Goal: Task Accomplishment & Management: Manage account settings

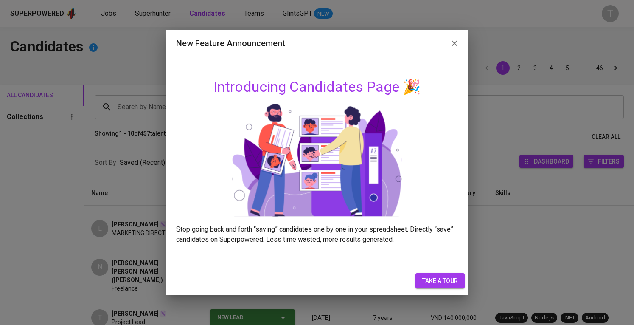
click at [451, 47] on icon "button" at bounding box center [455, 43] width 10 height 10
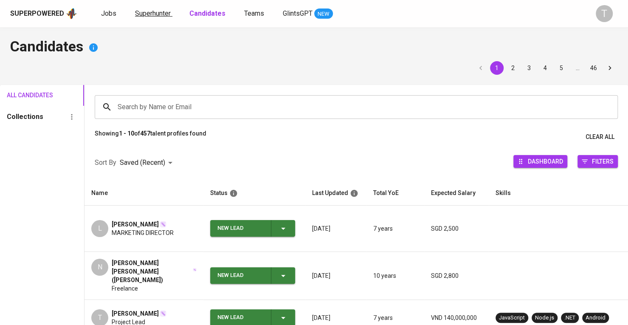
click at [155, 17] on link "Superhunter" at bounding box center [153, 13] width 37 height 11
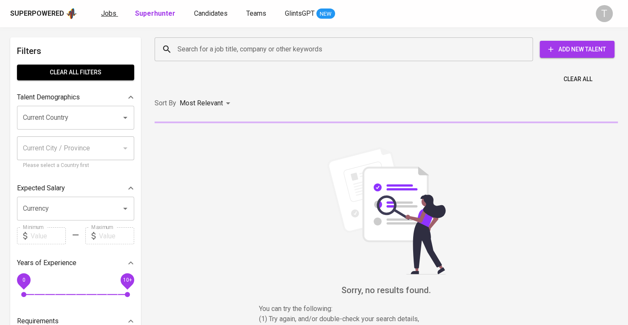
click at [108, 9] on span "Jobs" at bounding box center [108, 13] width 15 height 8
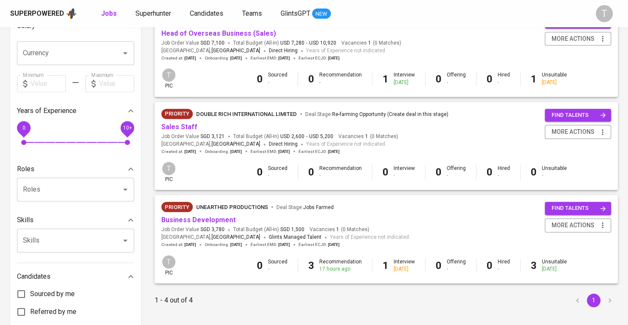
scroll to position [254, 0]
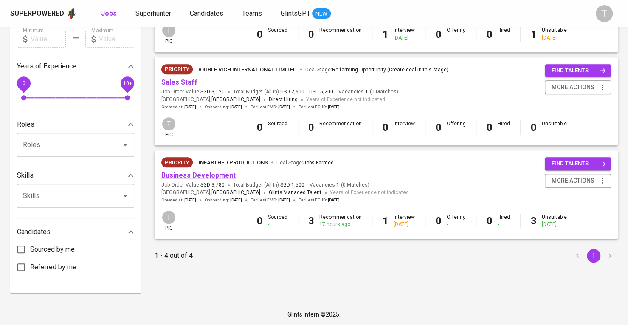
click at [217, 173] on link "Business Development" at bounding box center [198, 175] width 74 height 8
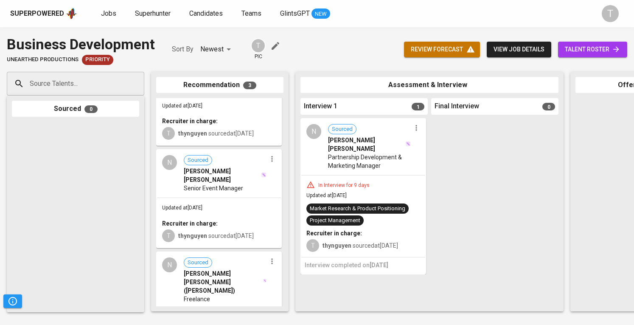
scroll to position [84, 0]
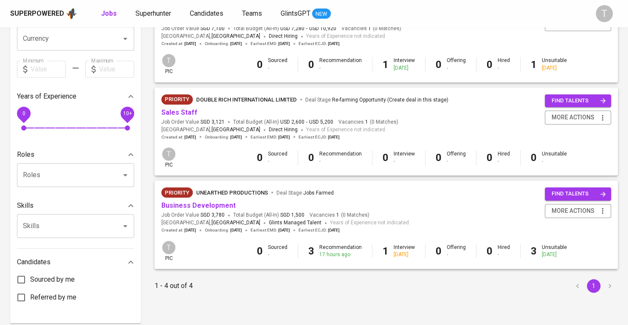
scroll to position [254, 0]
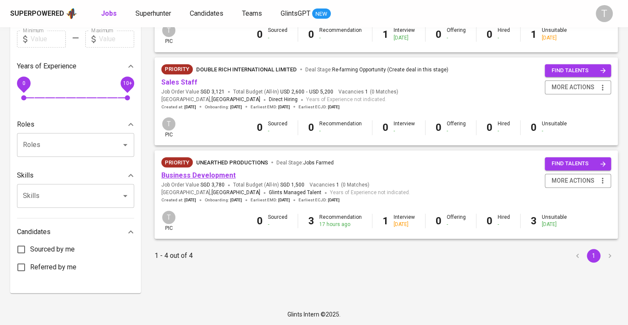
click at [217, 175] on link "Business Development" at bounding box center [198, 175] width 74 height 8
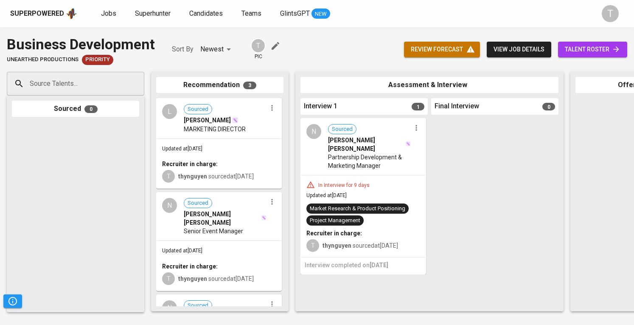
click at [591, 51] on span "talent roster" at bounding box center [593, 49] width 56 height 11
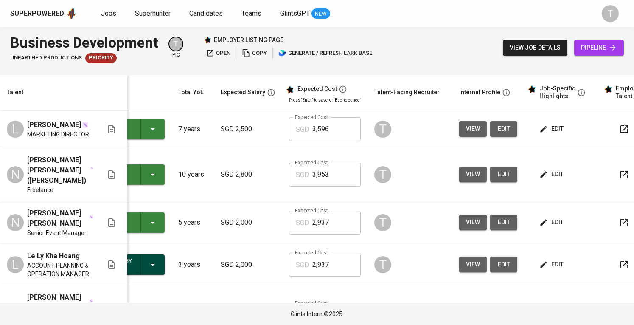
scroll to position [0, 93]
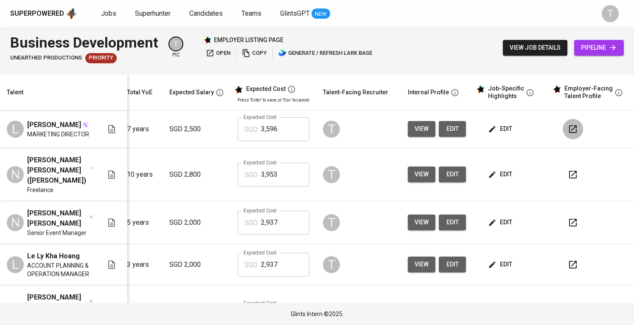
click at [568, 129] on icon "button" at bounding box center [573, 129] width 10 height 10
click at [568, 130] on icon "button" at bounding box center [573, 129] width 10 height 10
click at [568, 169] on icon "button" at bounding box center [573, 174] width 10 height 10
click at [571, 217] on icon "button" at bounding box center [573, 222] width 10 height 10
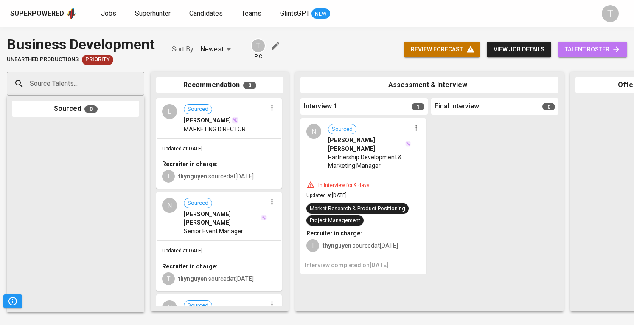
click at [594, 48] on span "talent roster" at bounding box center [593, 49] width 56 height 11
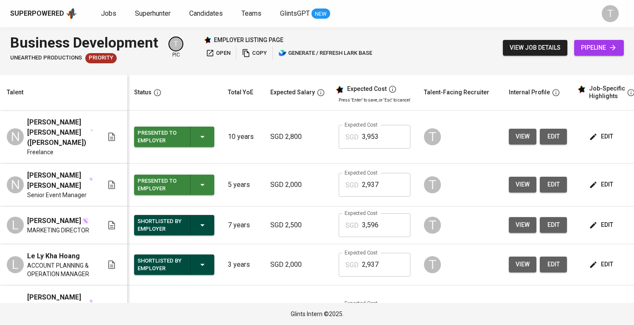
scroll to position [0, 93]
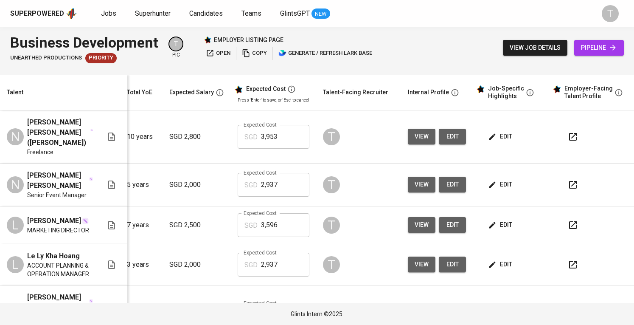
click at [568, 220] on icon "button" at bounding box center [573, 225] width 10 height 10
click at [569, 180] on icon "button" at bounding box center [573, 185] width 10 height 10
click at [568, 132] on icon "button" at bounding box center [573, 137] width 10 height 10
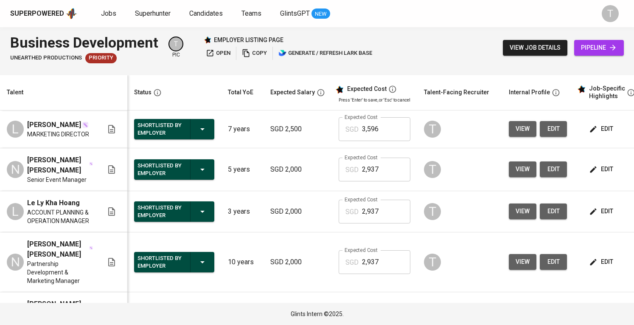
scroll to position [0, 93]
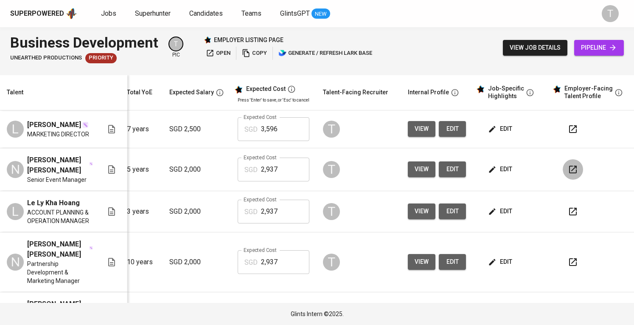
click at [574, 164] on button "button" at bounding box center [573, 169] width 20 height 20
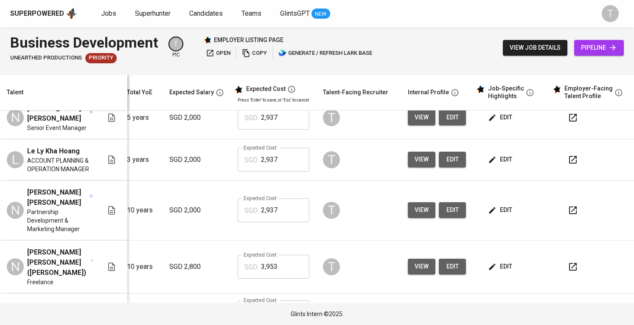
scroll to position [110, 105]
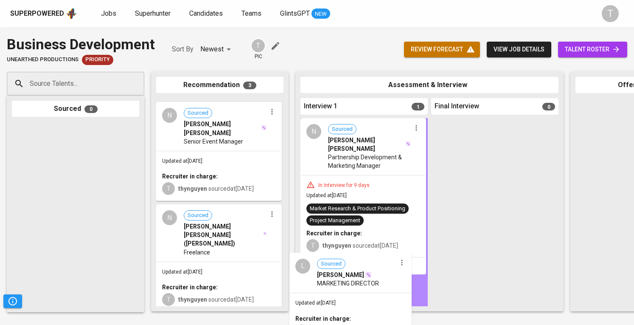
drag, startPoint x: 225, startPoint y: 137, endPoint x: 360, endPoint y: 292, distance: 205.8
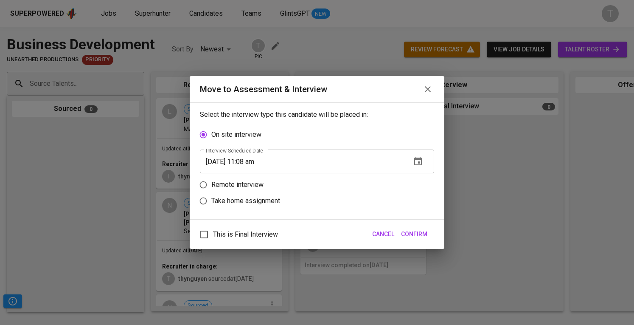
click at [249, 184] on p "Remote interview" at bounding box center [237, 185] width 52 height 10
click at [211, 184] on input "Remote interview" at bounding box center [203, 185] width 16 height 16
radio input "true"
click at [423, 181] on icon "button" at bounding box center [418, 177] width 10 height 10
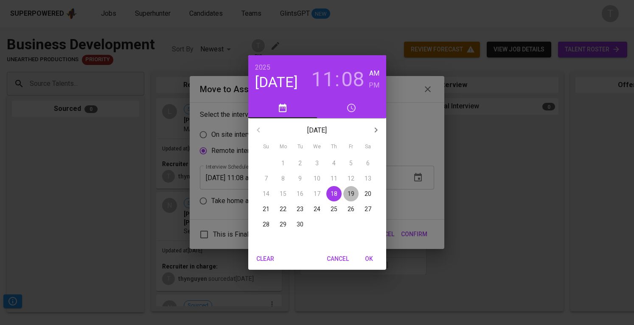
click at [350, 193] on p "19" at bounding box center [351, 193] width 7 height 8
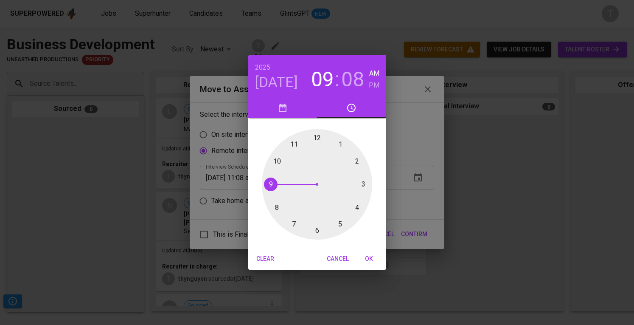
click at [270, 186] on div at bounding box center [317, 184] width 110 height 110
click at [317, 138] on div at bounding box center [317, 184] width 110 height 110
type input "09/19/2025 09:00 am"
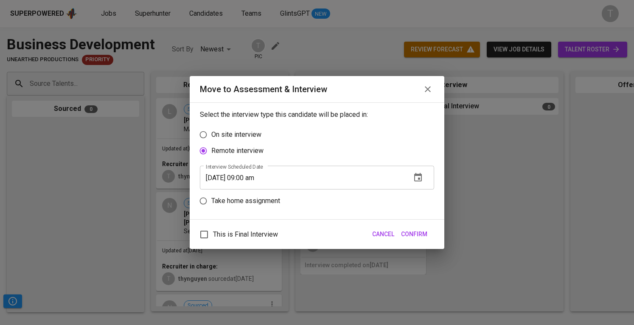
click at [421, 235] on span "Confirm" at bounding box center [414, 234] width 26 height 11
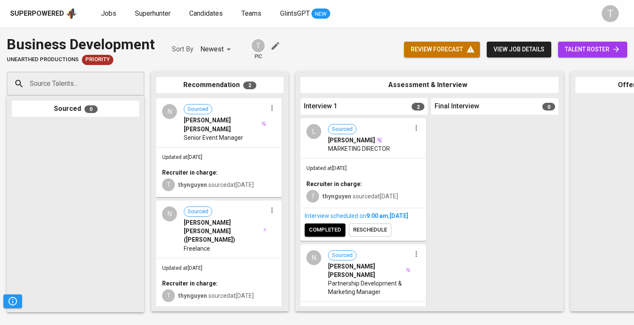
click at [372, 170] on div "Updated at Sep 18, 2025 Recruiter in charge: T thynguyen sourced at Sep 17, 2025" at bounding box center [363, 182] width 124 height 49
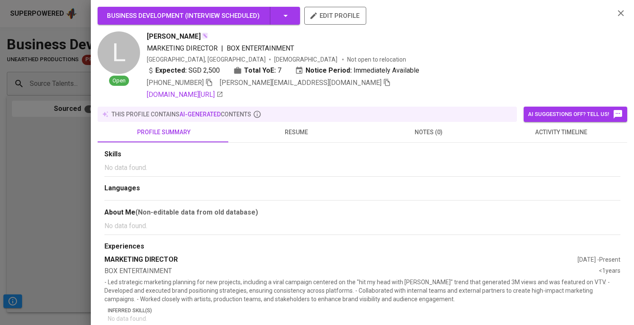
click at [383, 81] on icon "button" at bounding box center [387, 83] width 8 height 8
drag, startPoint x: 83, startPoint y: 166, endPoint x: 97, endPoint y: 157, distance: 16.8
click at [84, 166] on div at bounding box center [317, 162] width 634 height 325
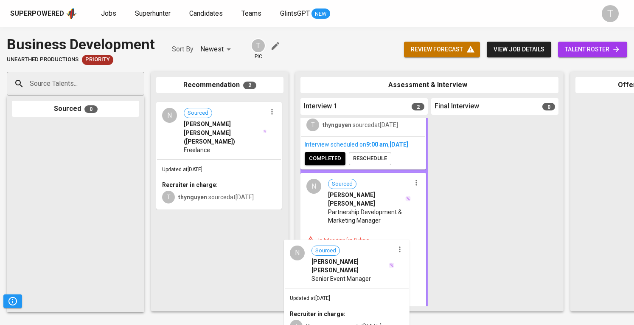
scroll to position [109, 0]
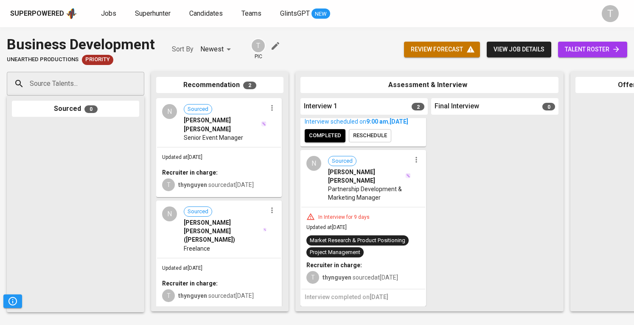
drag, startPoint x: 235, startPoint y: 139, endPoint x: 375, endPoint y: 263, distance: 187.4
click at [225, 116] on span "Sourced Nguyen Thanh Tam" at bounding box center [225, 118] width 83 height 29
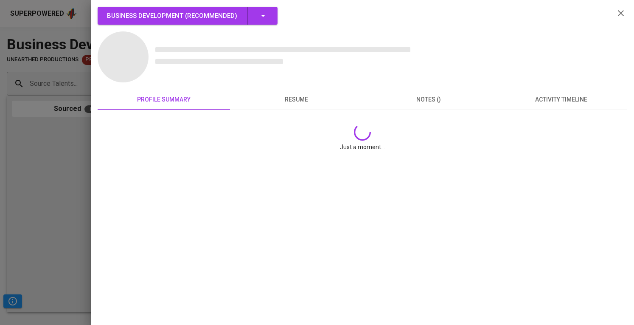
click at [284, 159] on div "Business Development ( Recommended ) profile summary resume notes () activity t…" at bounding box center [317, 162] width 634 height 325
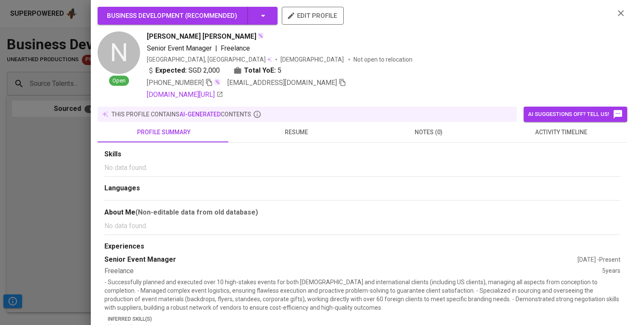
click at [45, 174] on div at bounding box center [317, 162] width 634 height 325
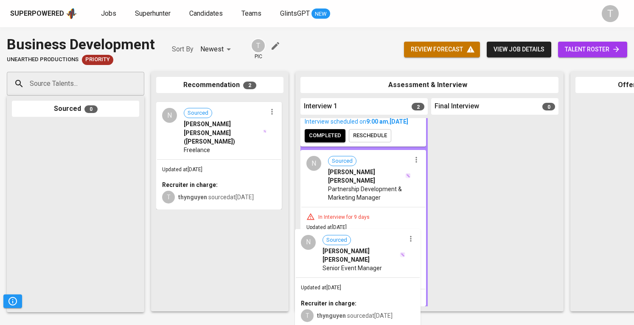
drag, startPoint x: 238, startPoint y: 124, endPoint x: 383, endPoint y: 259, distance: 197.4
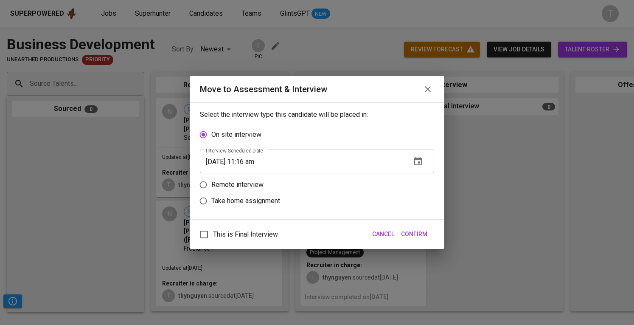
click at [258, 184] on p "Remote interview" at bounding box center [237, 185] width 52 height 10
click at [211, 184] on input "Remote interview" at bounding box center [203, 185] width 16 height 16
radio input "true"
click at [420, 181] on icon "button" at bounding box center [418, 177] width 10 height 10
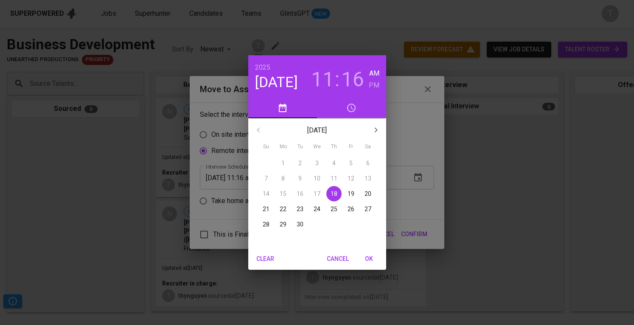
click at [373, 83] on h6 "PM" at bounding box center [374, 85] width 11 height 12
click at [325, 74] on h3 "11" at bounding box center [322, 80] width 23 height 24
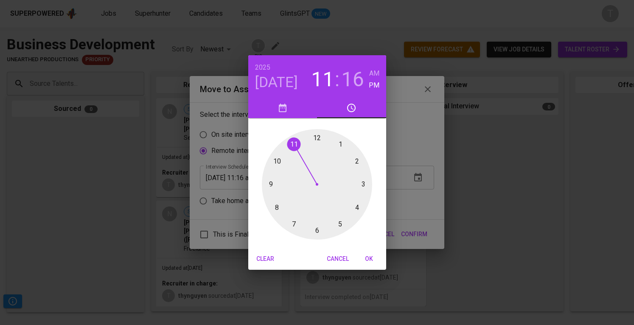
click at [356, 208] on div at bounding box center [317, 184] width 110 height 110
click at [316, 139] on div at bounding box center [317, 184] width 110 height 110
type input "09/18/2025 04:00 pm"
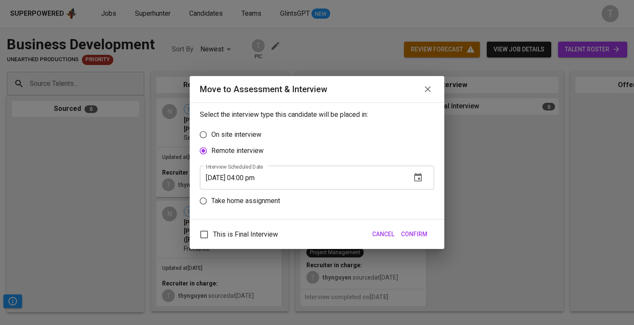
click at [423, 233] on span "Confirm" at bounding box center [414, 234] width 26 height 11
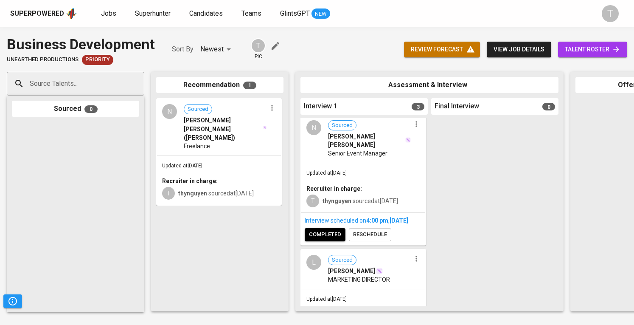
scroll to position [0, 0]
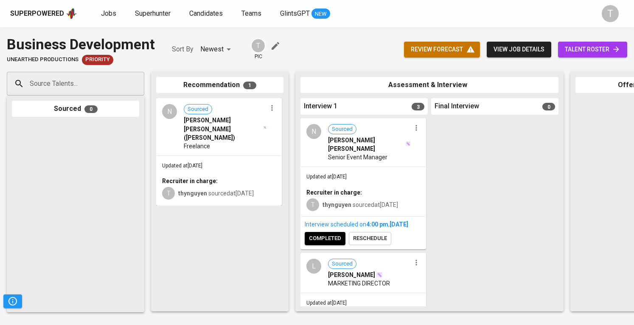
click at [371, 171] on div "Updated at Sep 18, 2025 Recruiter in charge: T thynguyen sourced at Sep 11, 2025" at bounding box center [363, 191] width 124 height 49
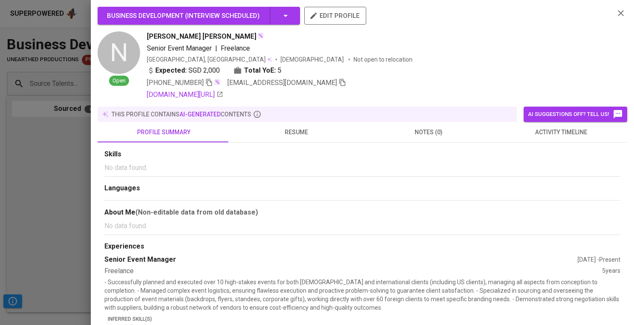
click at [339, 82] on icon "button" at bounding box center [343, 83] width 8 height 8
click at [562, 176] on div "Skills No data found. Languages About Me (Non-editable data from old database) …" at bounding box center [362, 259] width 516 height 220
click at [110, 235] on div "Skills No data found. Languages About Me (Non-editable data from old database) …" at bounding box center [362, 259] width 516 height 220
click at [84, 227] on div at bounding box center [317, 162] width 634 height 325
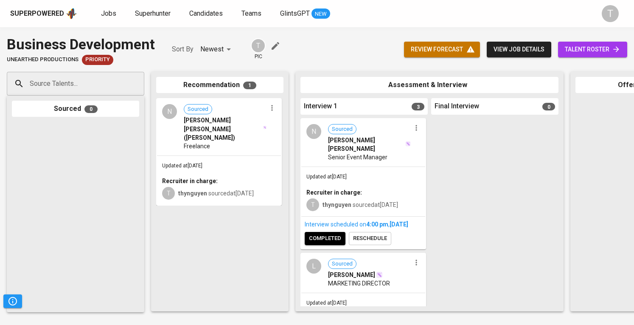
click at [275, 109] on icon "button" at bounding box center [272, 108] width 8 height 8
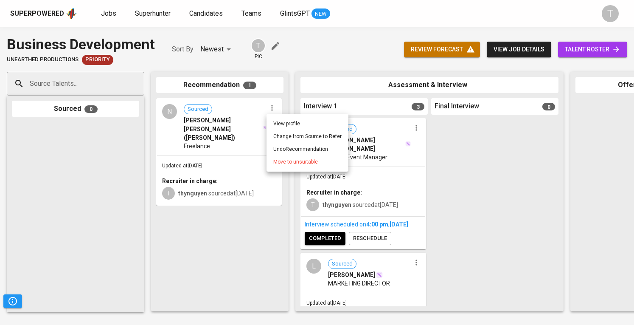
click at [288, 163] on span "Move to unsuitable" at bounding box center [295, 162] width 45 height 8
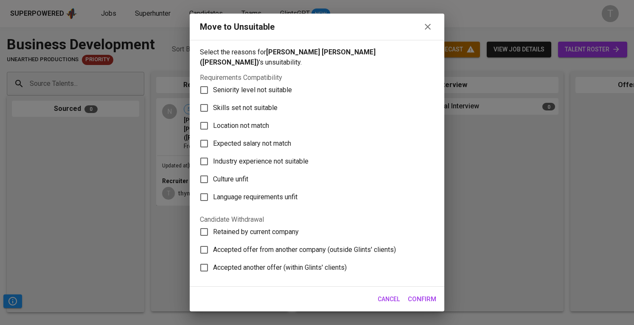
click at [318, 99] on label "Skills set not suitable" at bounding box center [311, 108] width 232 height 18
click at [213, 99] on input "Skills set not suitable" at bounding box center [204, 108] width 18 height 18
checkbox input "true"
drag, startPoint x: 413, startPoint y: 298, endPoint x: 415, endPoint y: 293, distance: 5.7
click at [414, 297] on span "Confirm" at bounding box center [422, 298] width 28 height 11
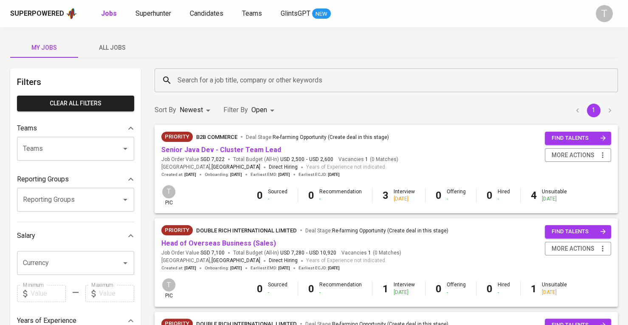
click at [108, 49] on span "All Jobs" at bounding box center [112, 47] width 58 height 11
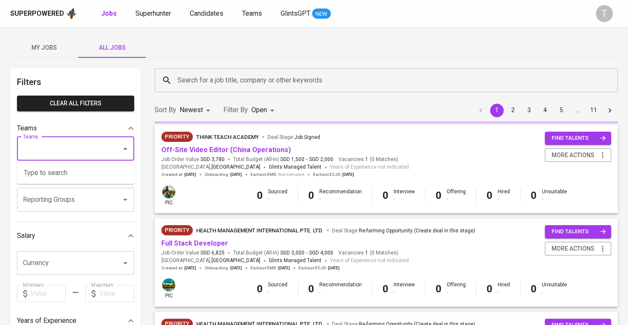
click at [82, 142] on input "Teams" at bounding box center [64, 149] width 86 height 16
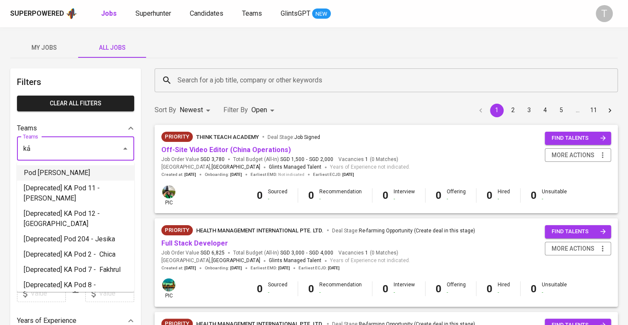
click at [55, 172] on li "Pod Kara" at bounding box center [75, 172] width 117 height 15
type input "kả"
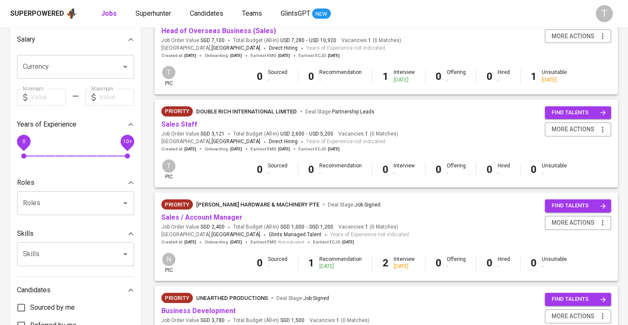
scroll to position [340, 0]
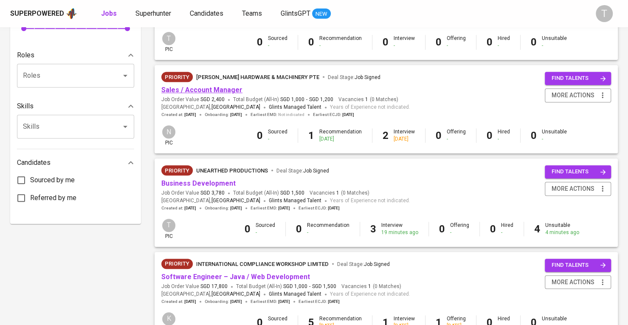
click at [221, 92] on link "Sales / Account Manager" at bounding box center [201, 90] width 81 height 8
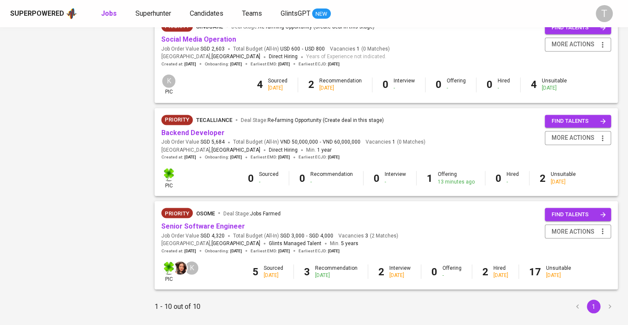
scroll to position [785, 0]
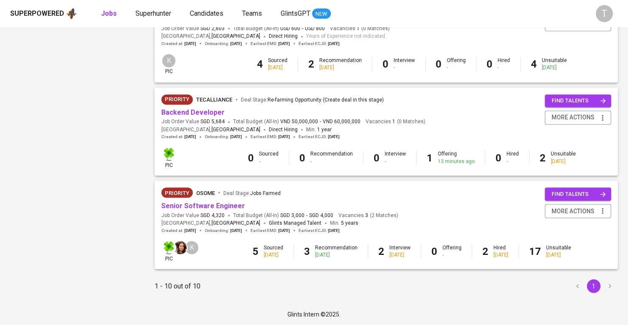
click at [200, 108] on span "Backend Developer" at bounding box center [192, 113] width 63 height 10
click at [206, 114] on link "Backend Developer" at bounding box center [192, 112] width 63 height 8
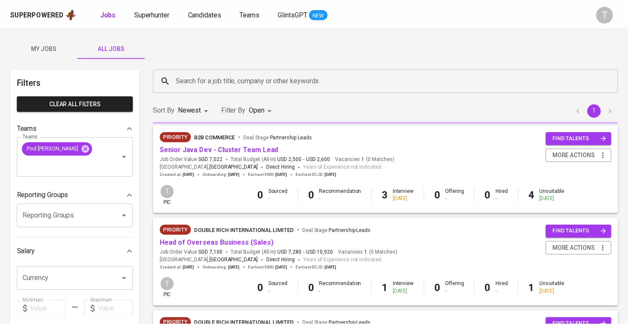
scroll to position [785, 0]
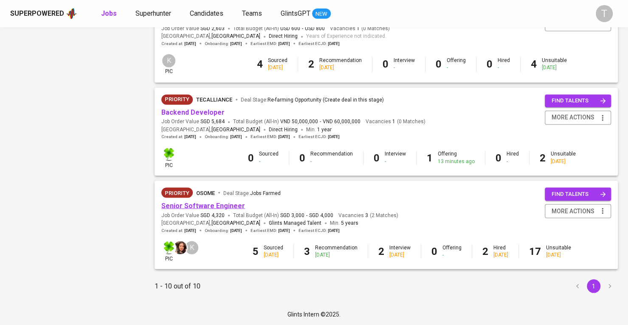
click at [229, 208] on link "Senior Software Engineer" at bounding box center [203, 205] width 84 height 8
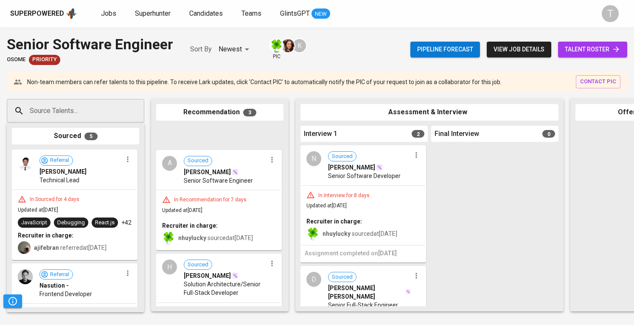
scroll to position [138, 0]
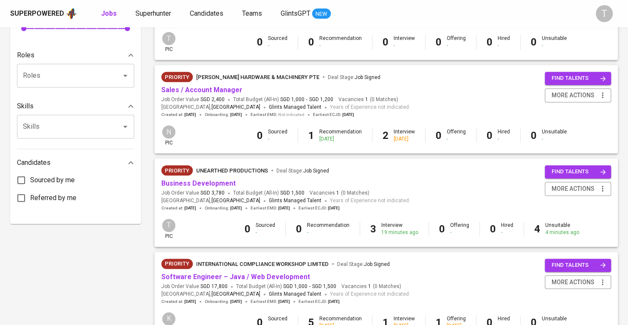
scroll to position [297, 0]
